Goal: Find specific page/section: Find specific page/section

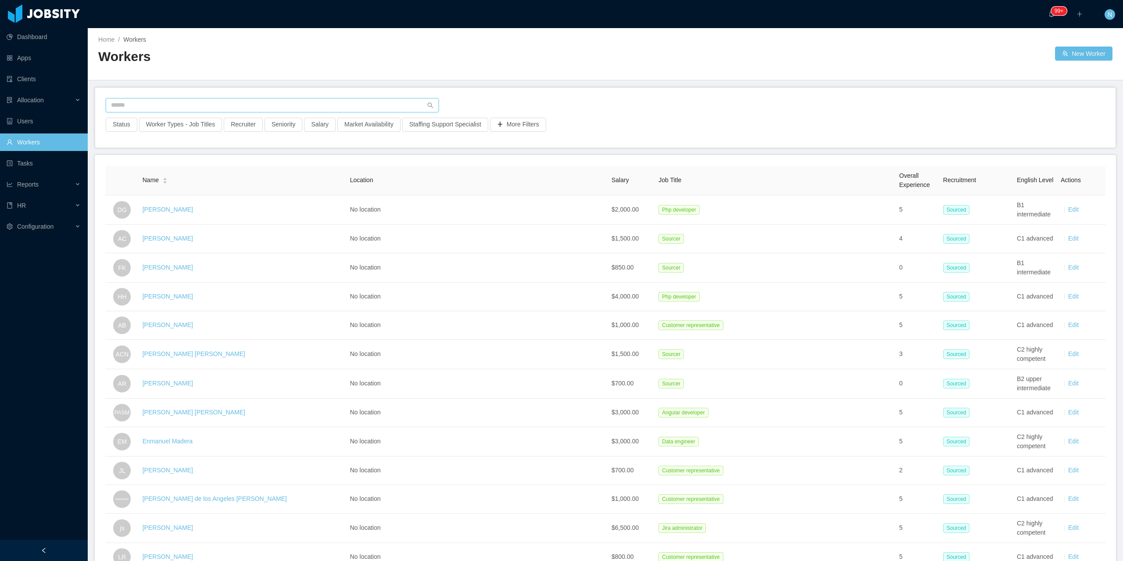
click at [245, 104] on input "text" at bounding box center [272, 105] width 333 height 14
type input "**********"
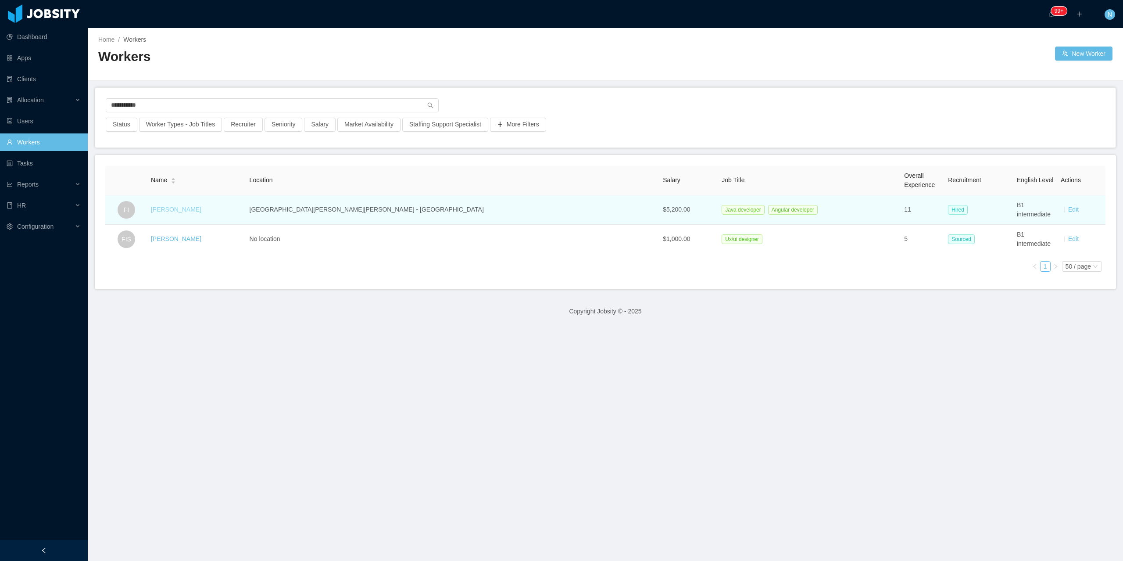
click at [188, 211] on link "[PERSON_NAME]" at bounding box center [176, 209] width 50 height 7
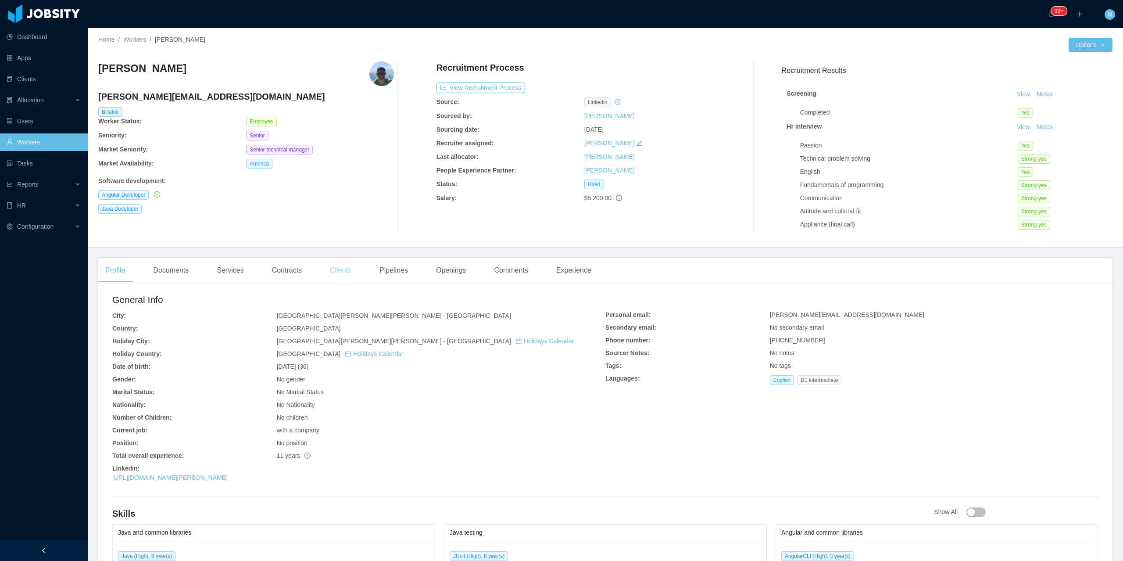
click at [340, 268] on div "Clients" at bounding box center [341, 270] width 36 height 25
